Goal: Information Seeking & Learning: Learn about a topic

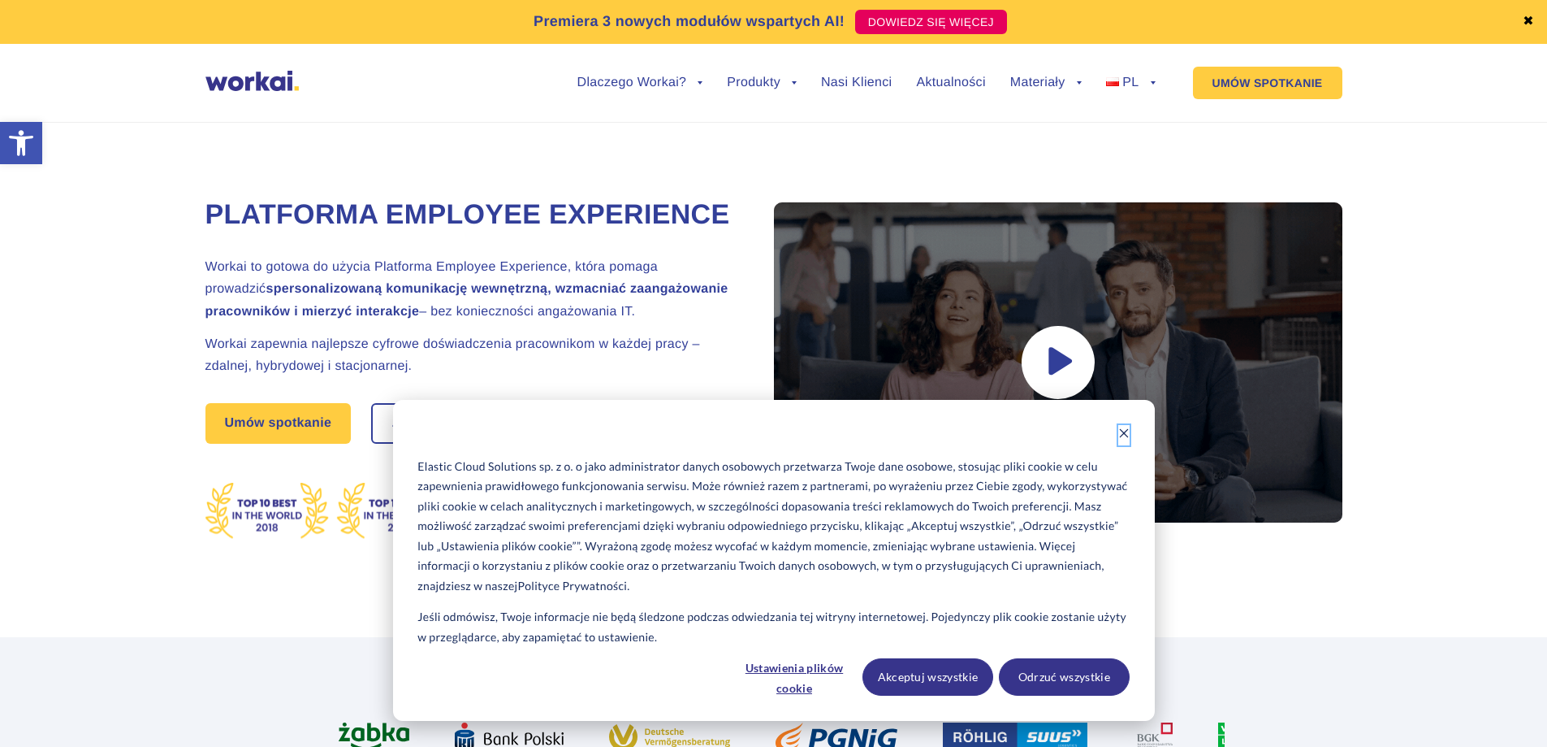
click at [1121, 435] on icon "Dismiss cookie banner" at bounding box center [1124, 432] width 11 height 11
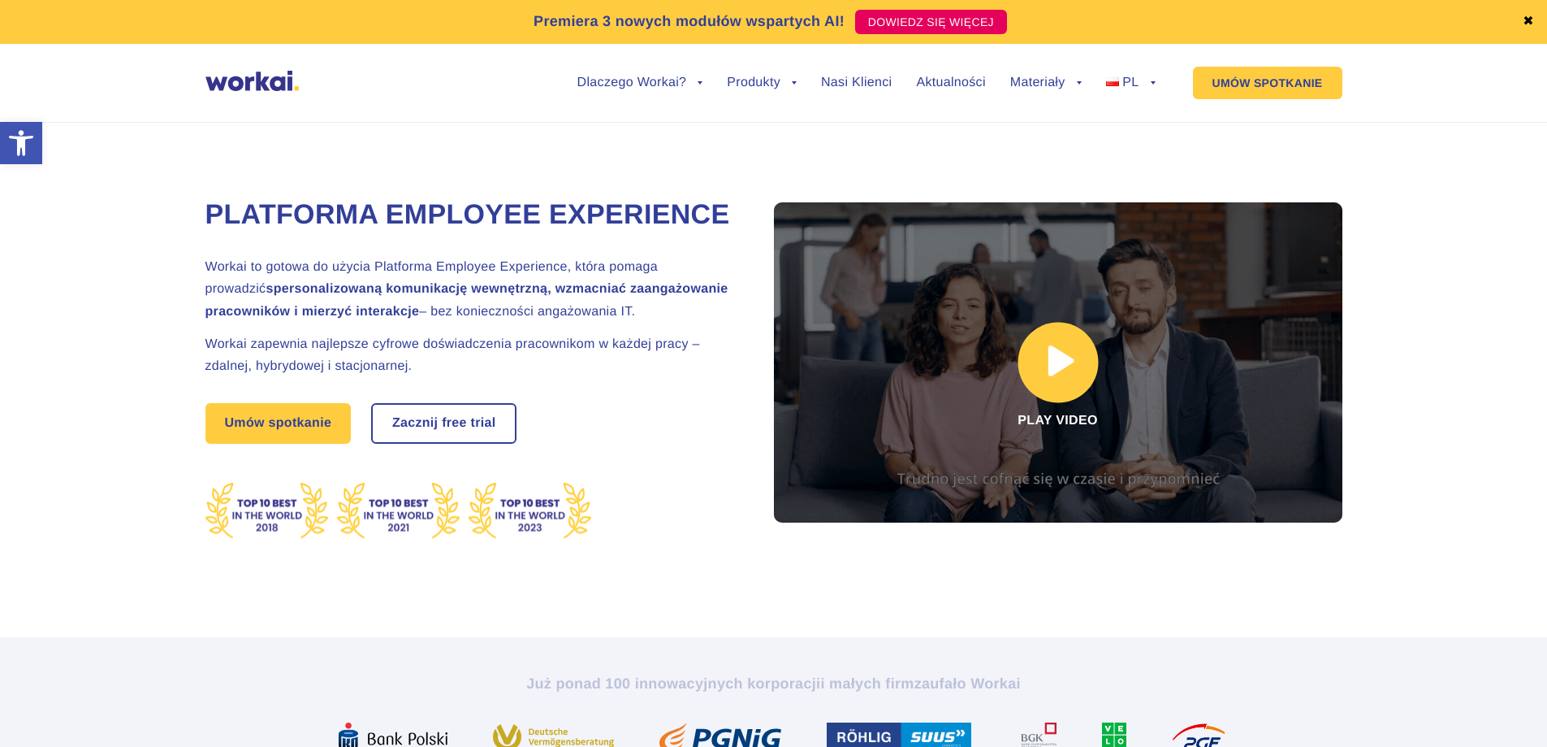
click at [1063, 370] on link at bounding box center [1058, 362] width 569 height 320
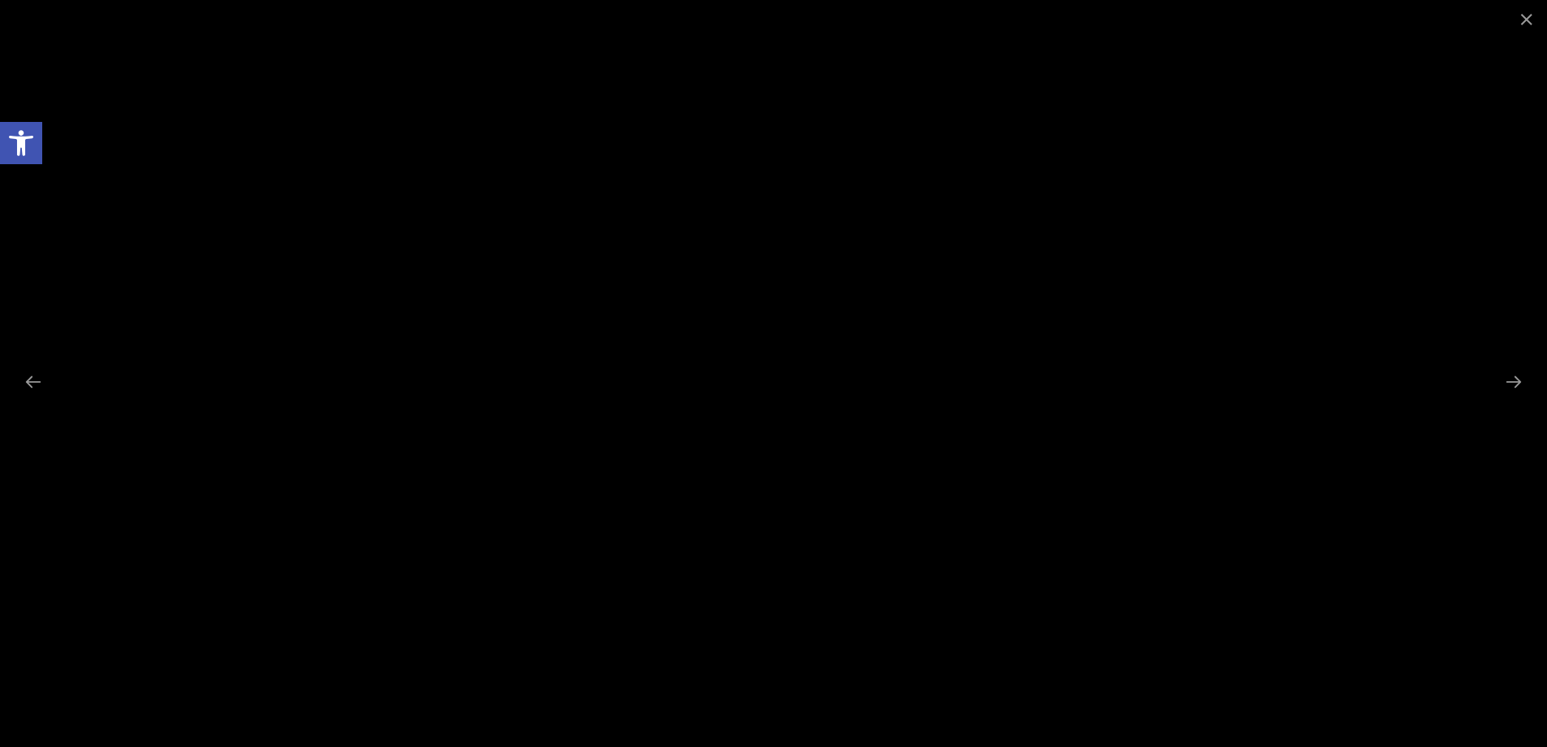
click at [1424, 305] on div at bounding box center [773, 373] width 1547 height 747
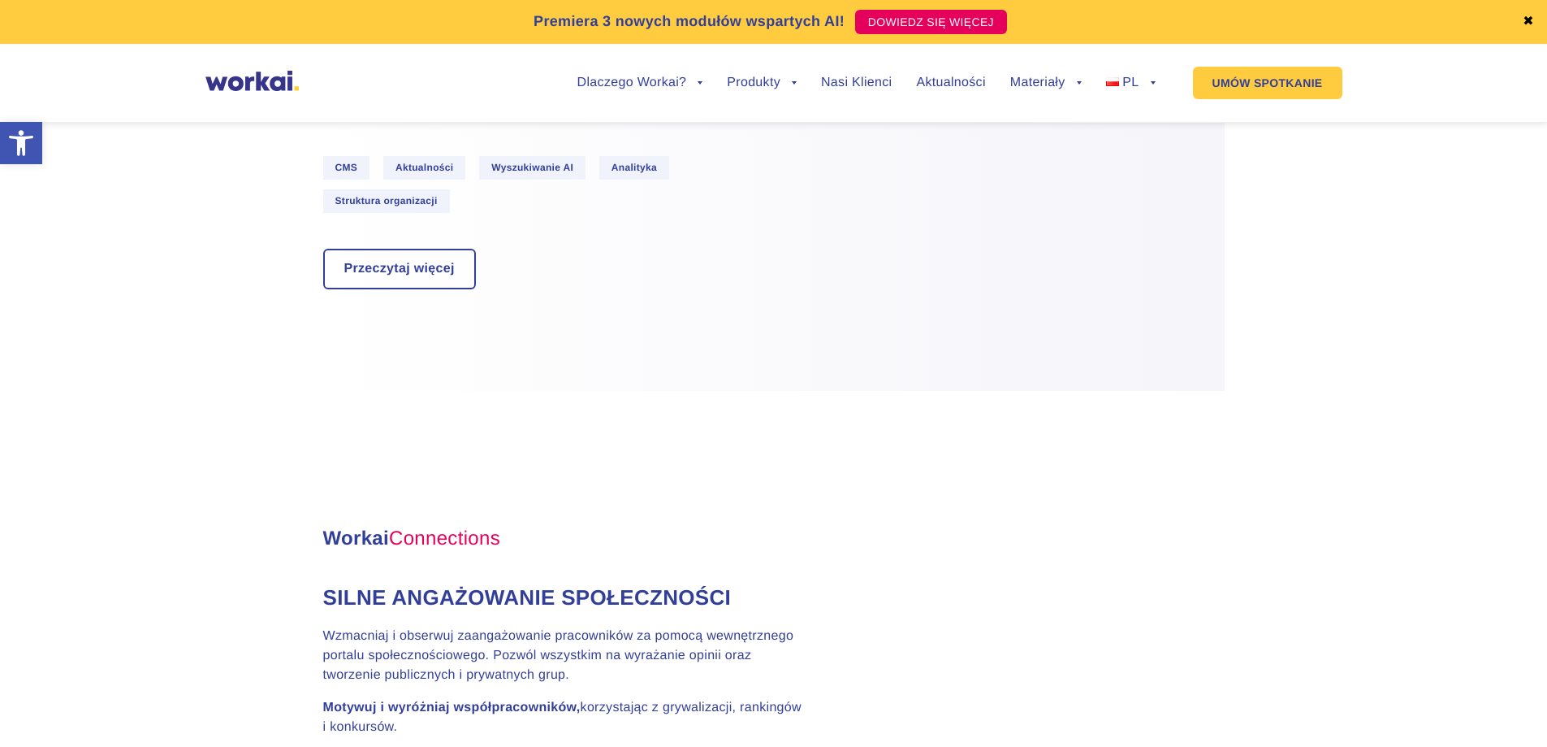
scroll to position [1300, 0]
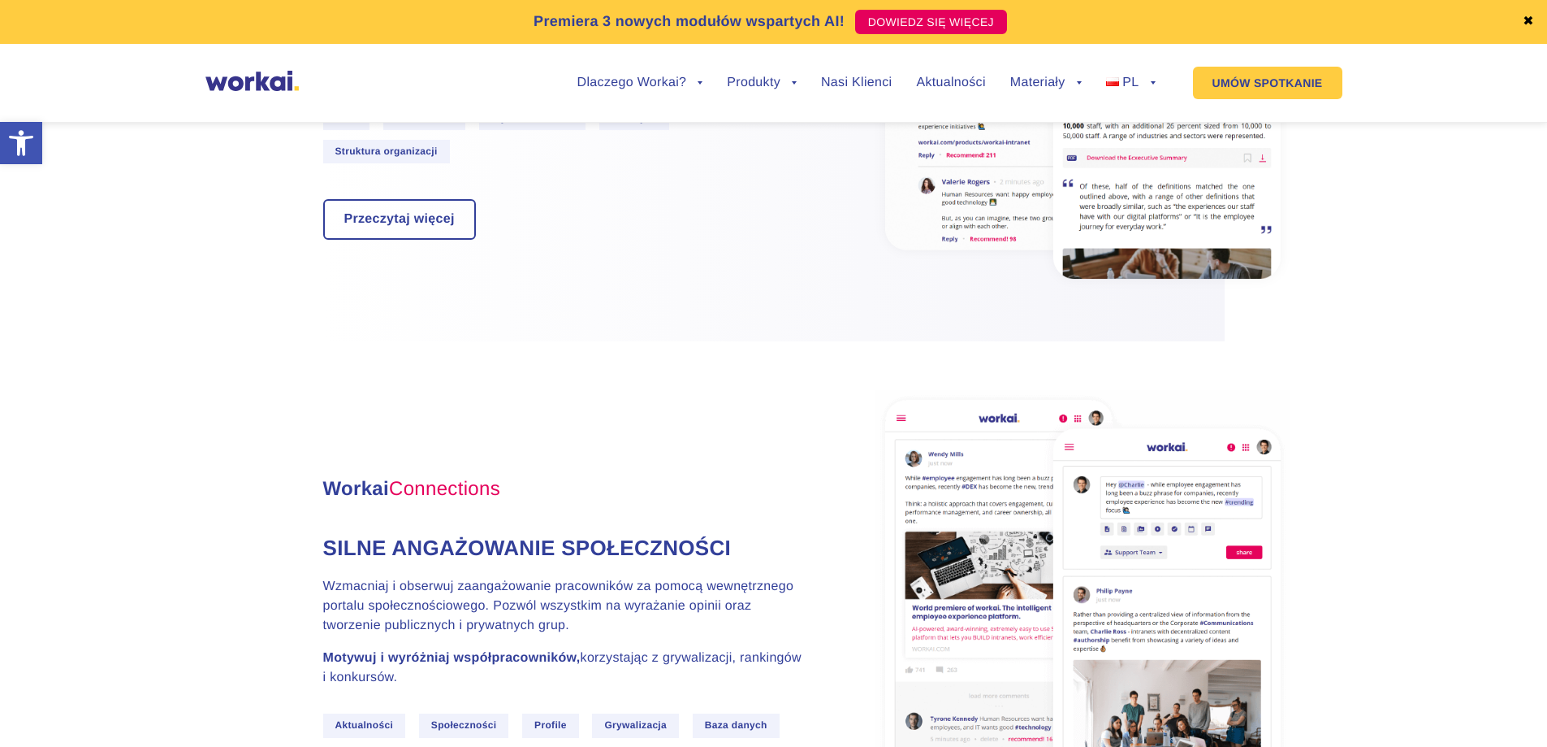
click at [1528, 19] on link "✖" at bounding box center [1528, 21] width 11 height 13
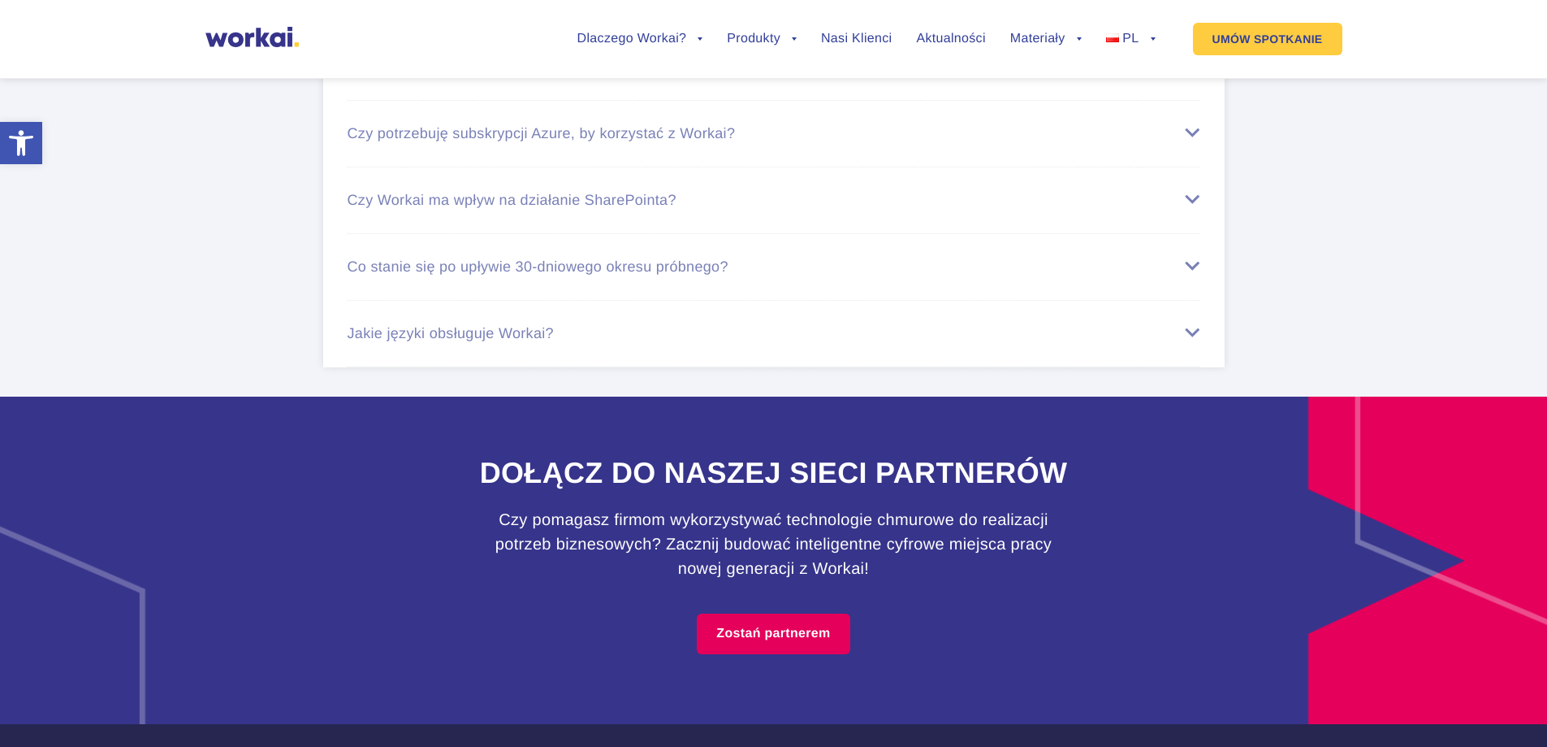
scroll to position [9834, 0]
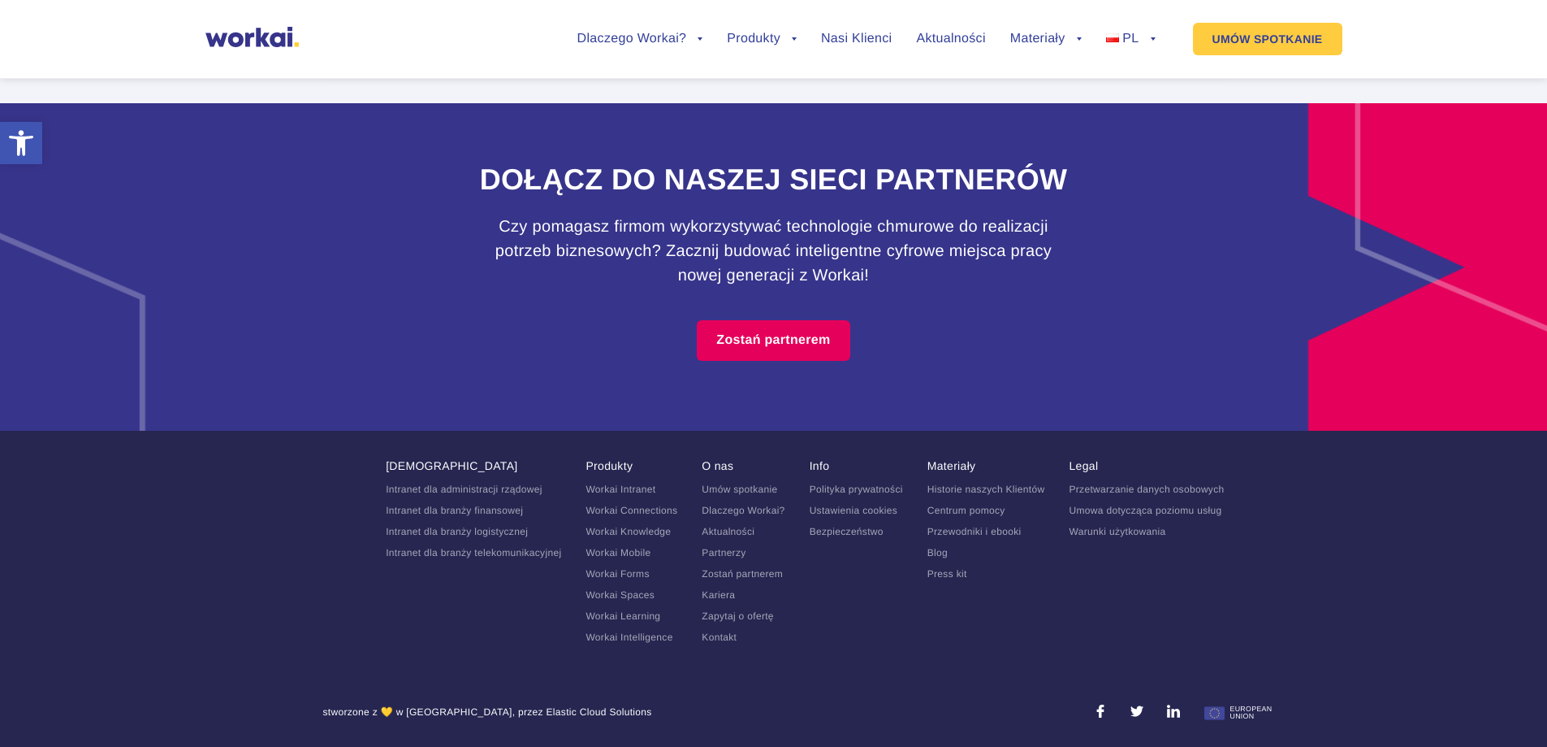
click at [722, 595] on link "Kariera" at bounding box center [718, 594] width 33 height 11
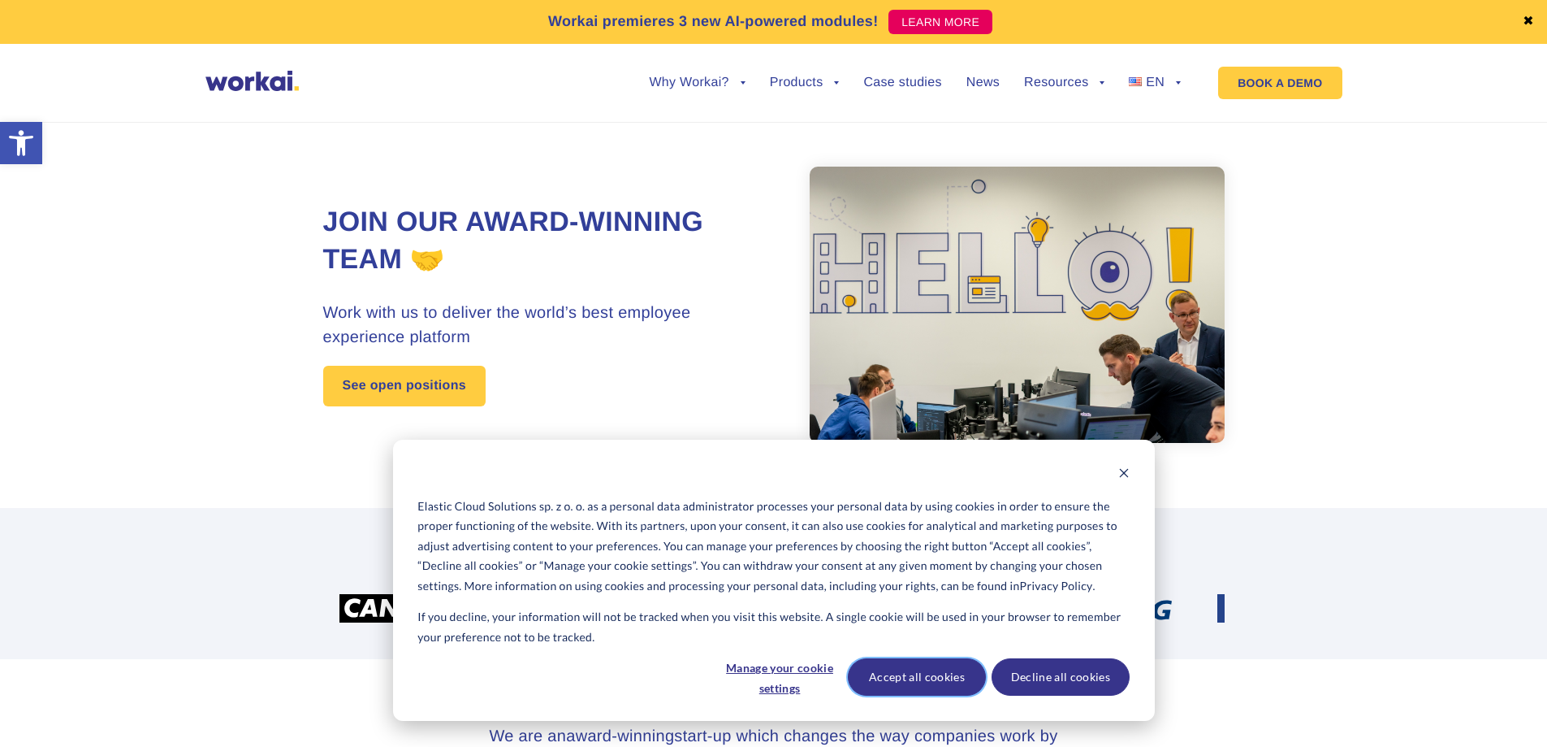
click at [940, 686] on button "Accept all cookies" at bounding box center [917, 676] width 138 height 37
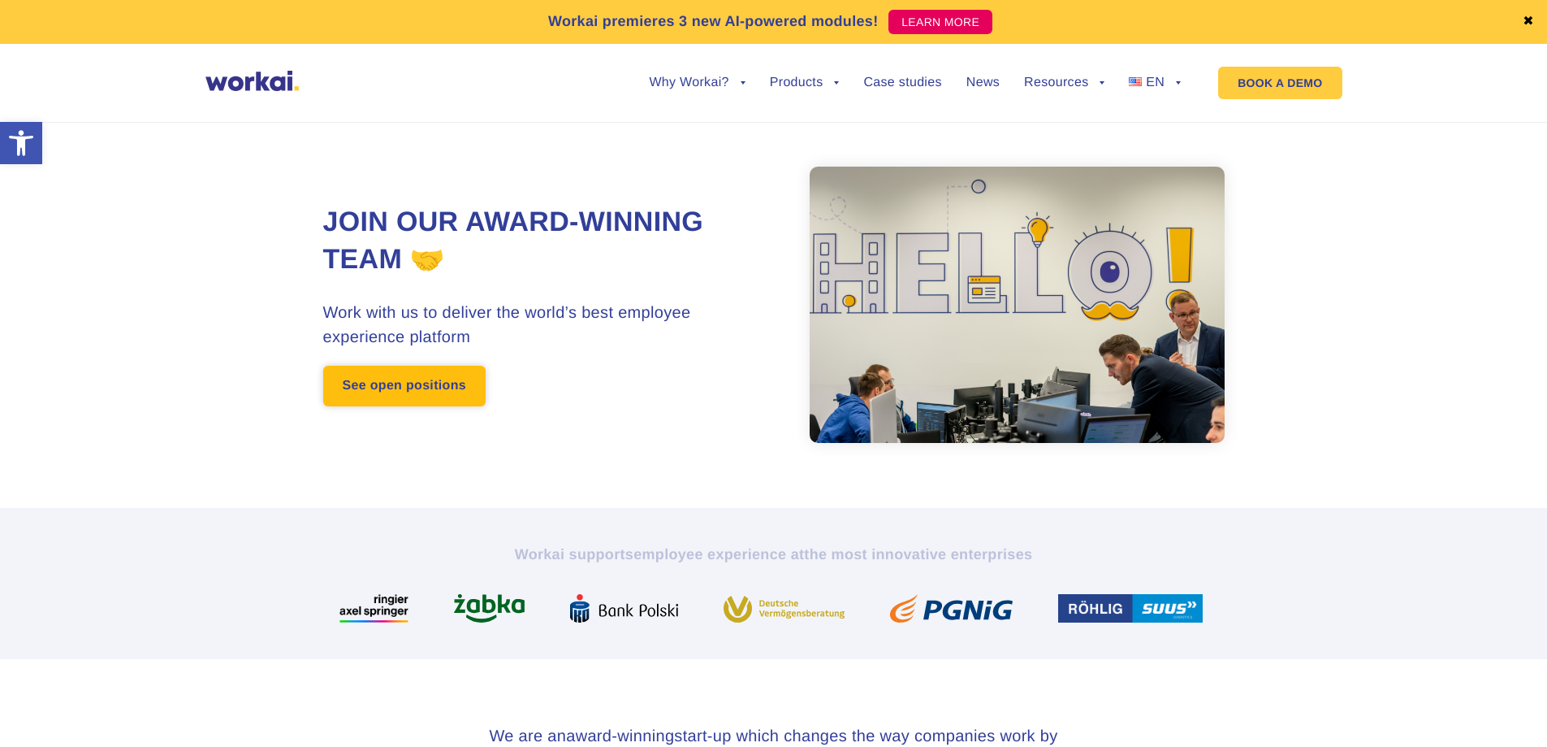
click at [440, 387] on link "See open positions" at bounding box center [404, 386] width 162 height 41
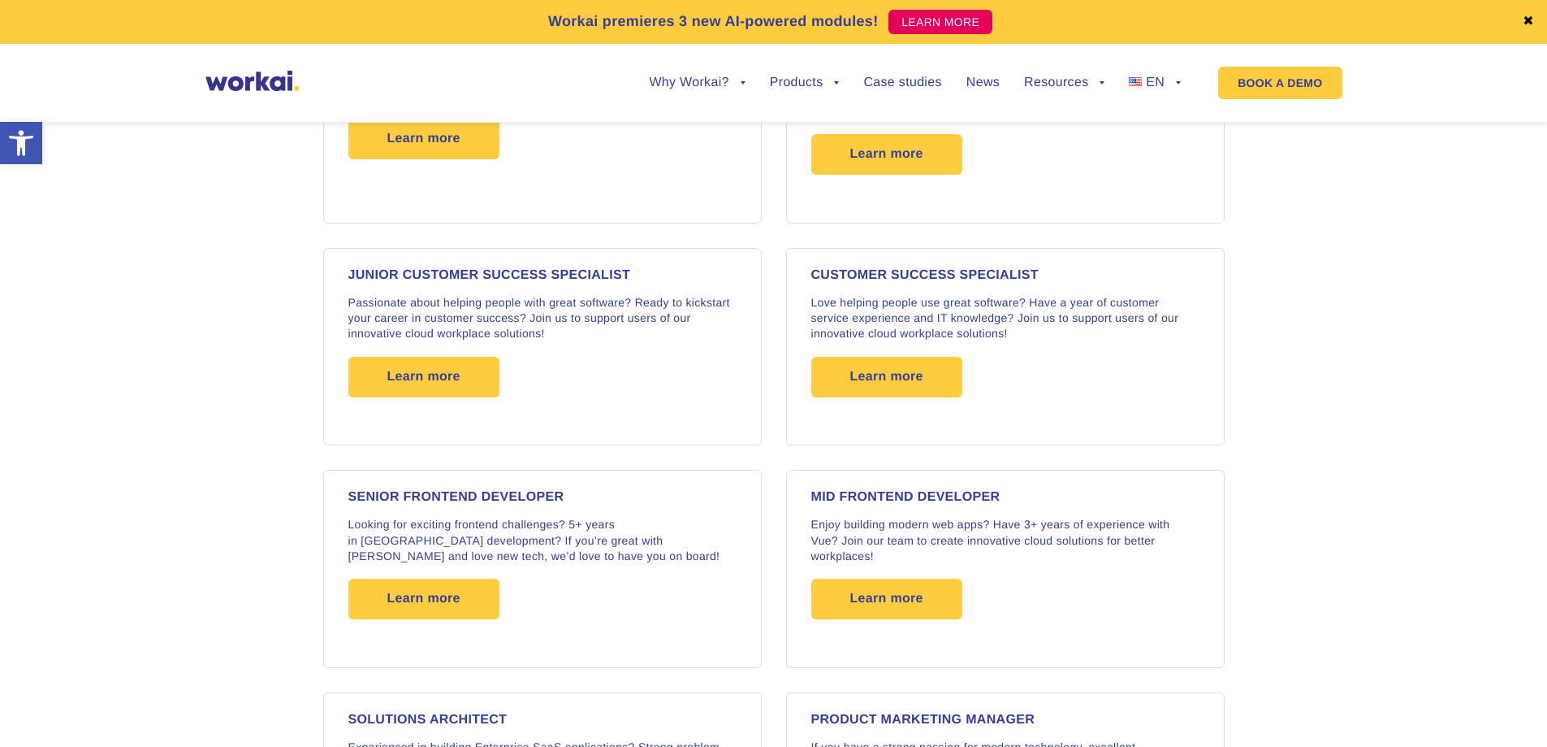
scroll to position [1948, 0]
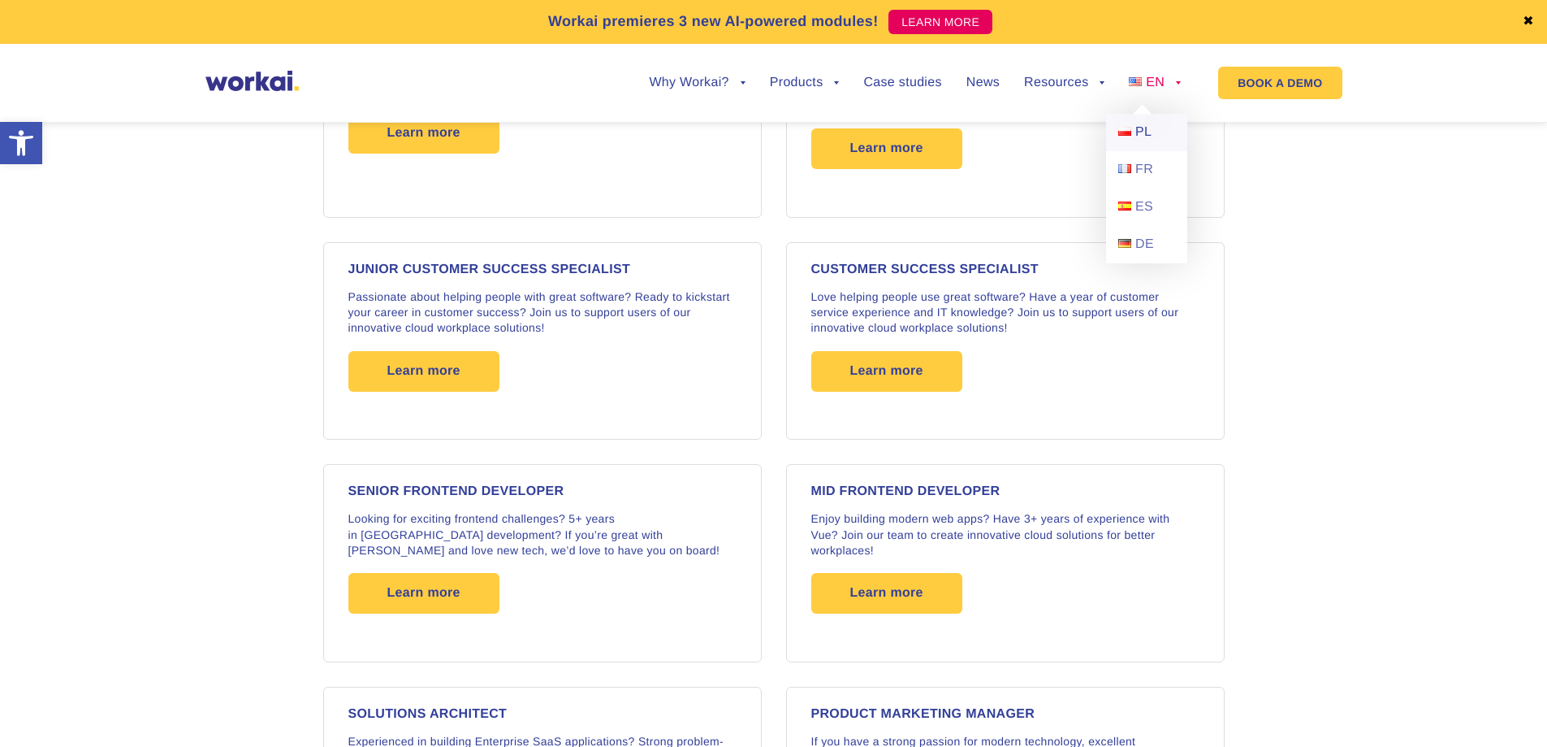
click at [1142, 133] on span "PL" at bounding box center [1144, 132] width 16 height 14
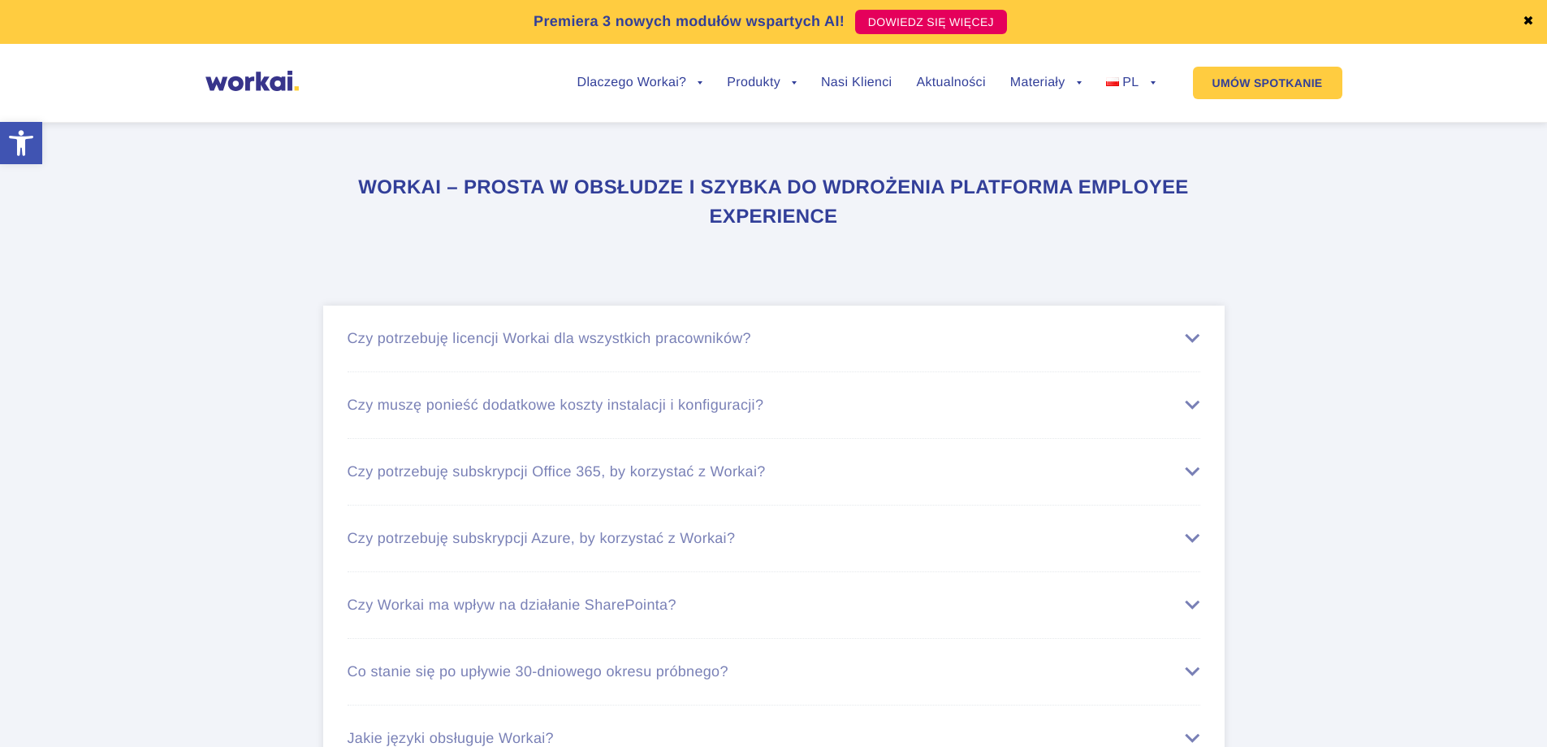
scroll to position [9879, 0]
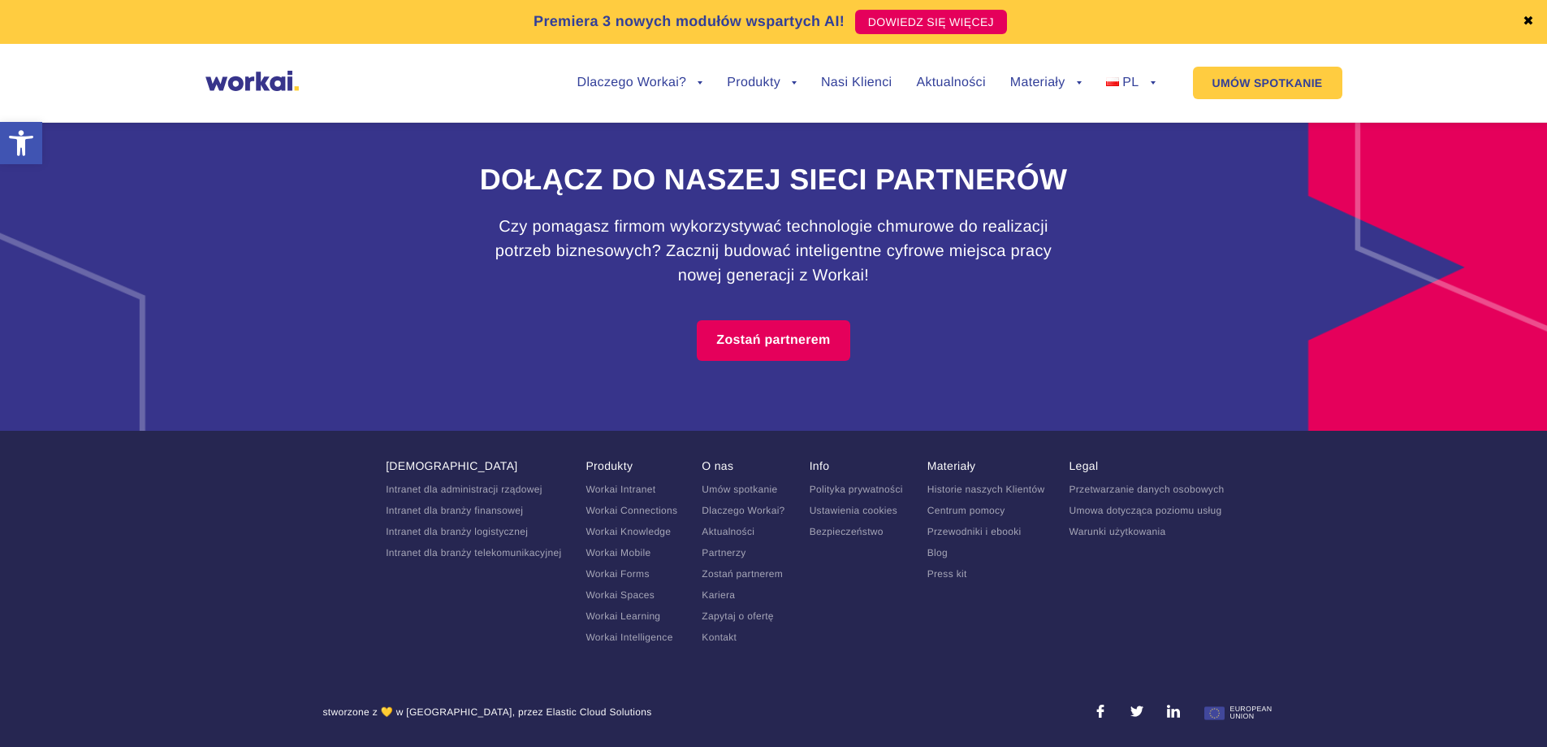
click at [720, 595] on link "Kariera" at bounding box center [718, 594] width 33 height 11
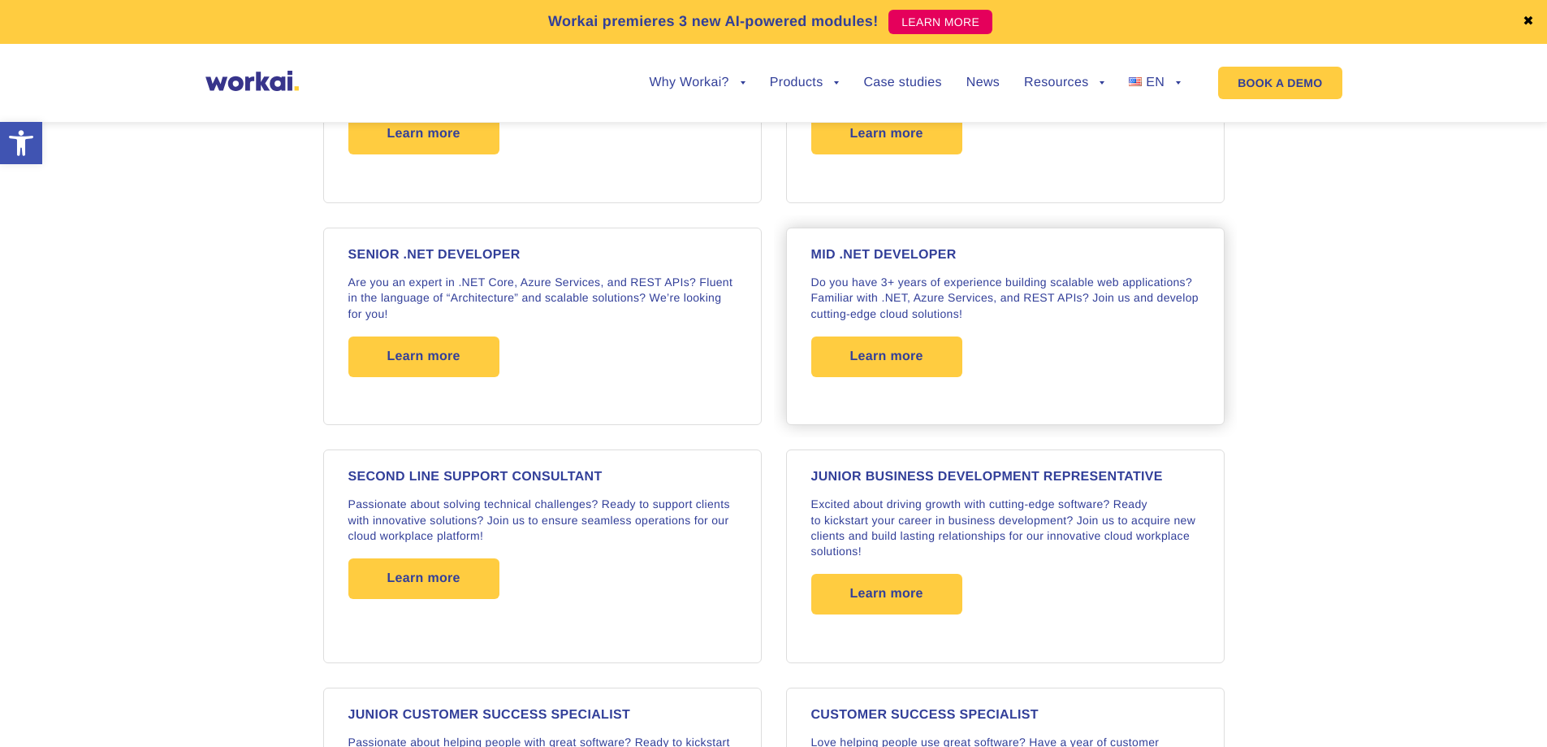
scroll to position [1612, 0]
